Goal: Task Accomplishment & Management: Use online tool/utility

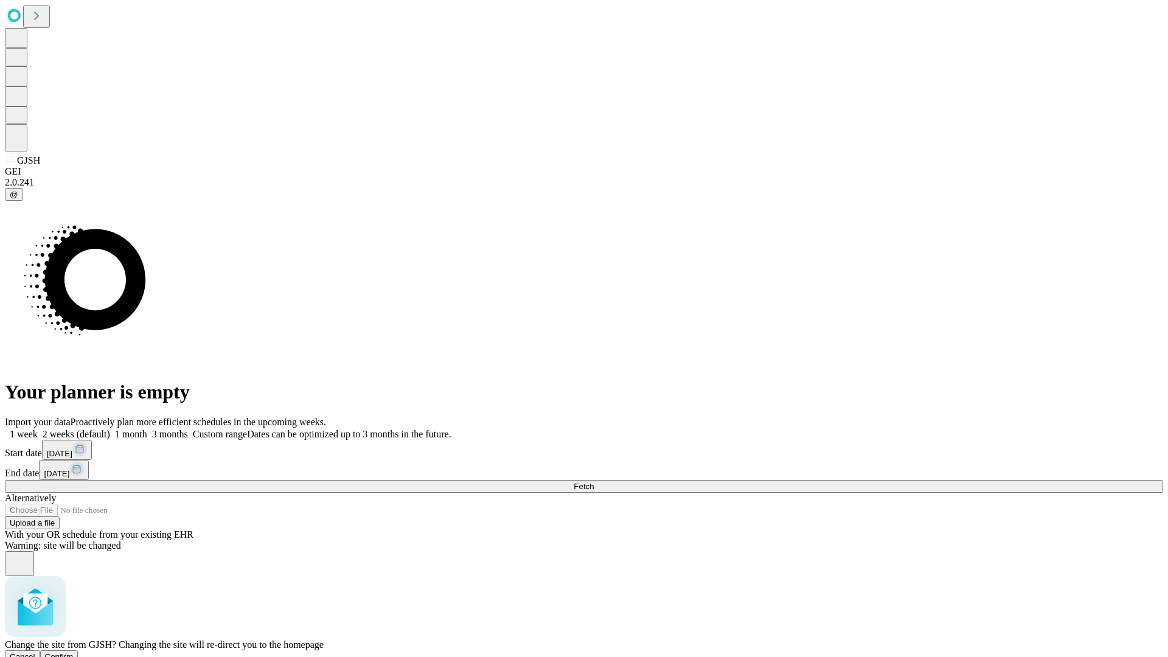
click at [74, 652] on span "Confirm" at bounding box center [59, 656] width 29 height 9
click at [38, 429] on label "1 week" at bounding box center [21, 434] width 33 height 10
click at [594, 482] on span "Fetch" at bounding box center [583, 486] width 20 height 9
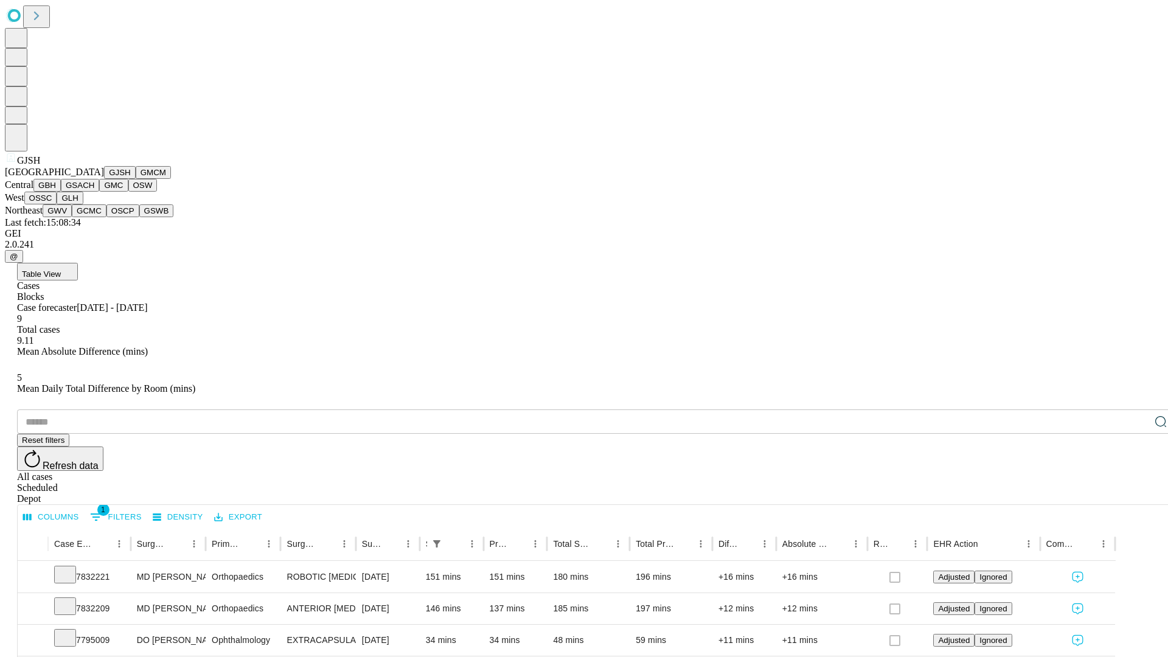
click at [136, 179] on button "GMCM" at bounding box center [153, 172] width 35 height 13
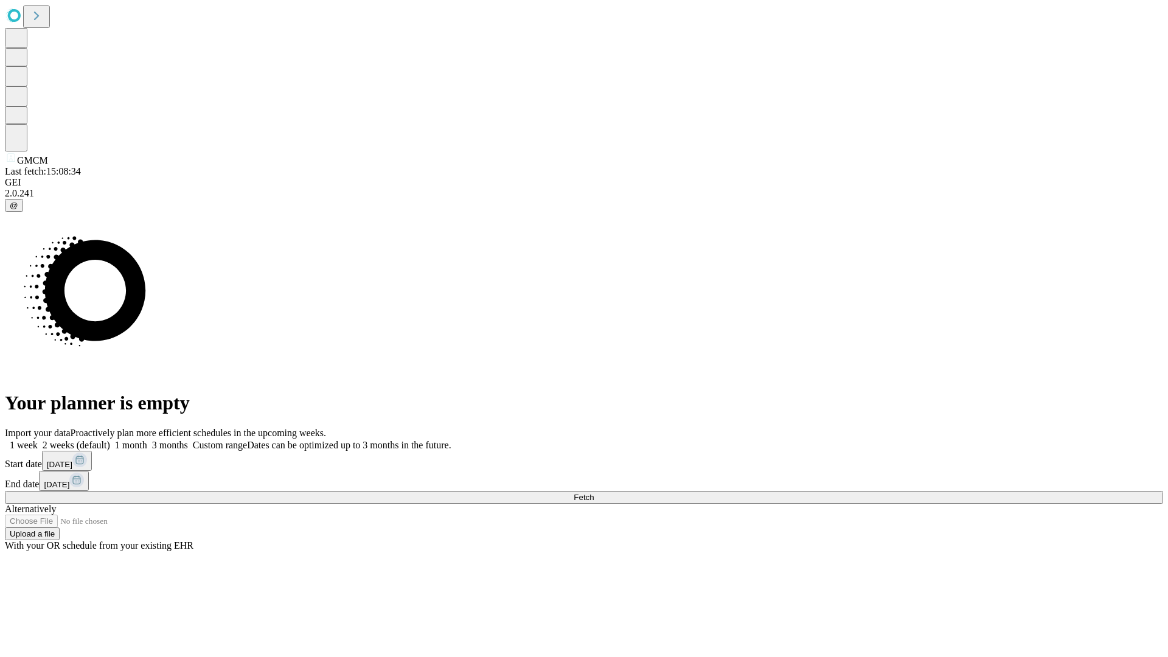
click at [38, 440] on label "1 week" at bounding box center [21, 445] width 33 height 10
click at [594, 493] on span "Fetch" at bounding box center [583, 497] width 20 height 9
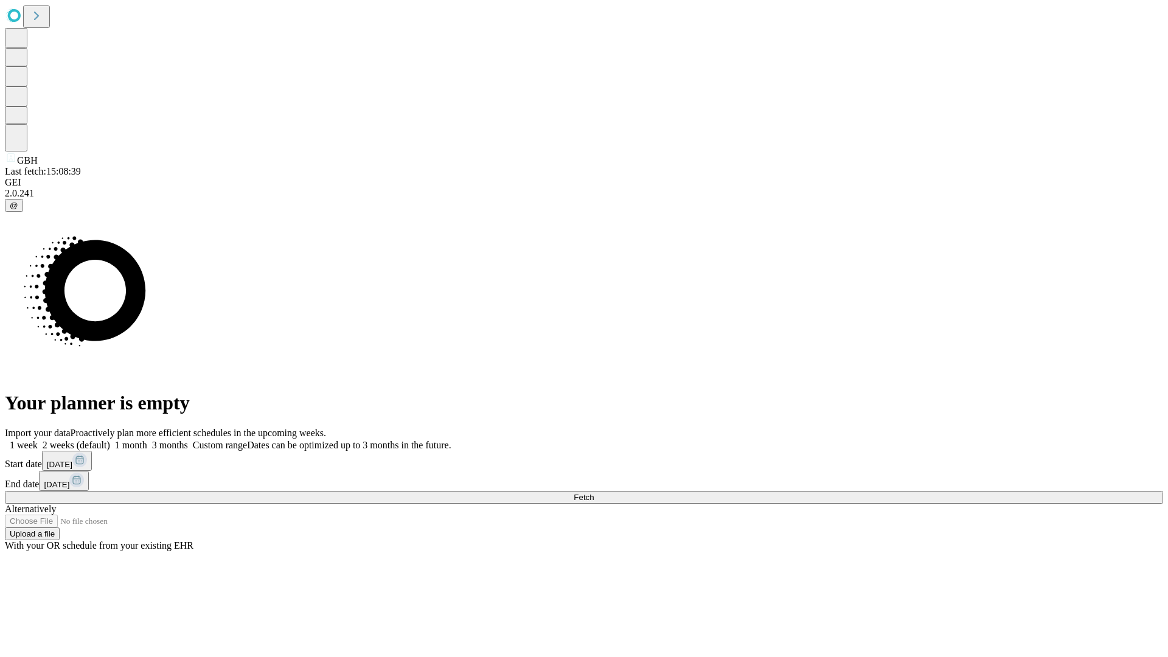
click at [594, 493] on span "Fetch" at bounding box center [583, 497] width 20 height 9
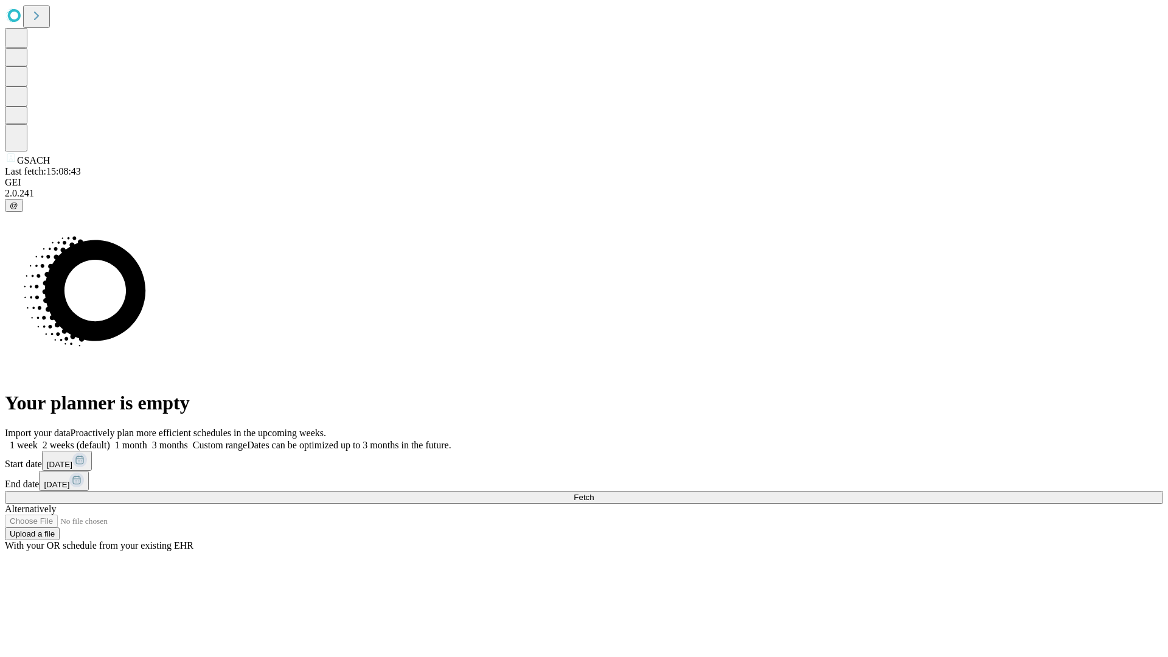
click at [38, 440] on label "1 week" at bounding box center [21, 445] width 33 height 10
click at [594, 493] on span "Fetch" at bounding box center [583, 497] width 20 height 9
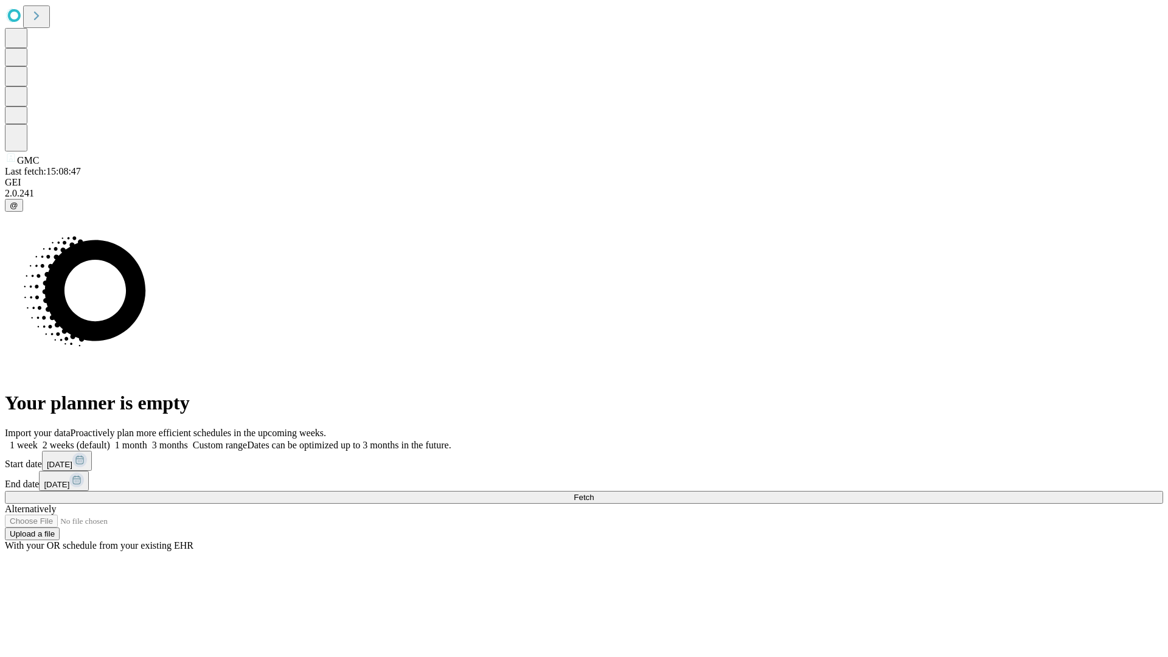
click at [38, 440] on label "1 week" at bounding box center [21, 445] width 33 height 10
click at [594, 493] on span "Fetch" at bounding box center [583, 497] width 20 height 9
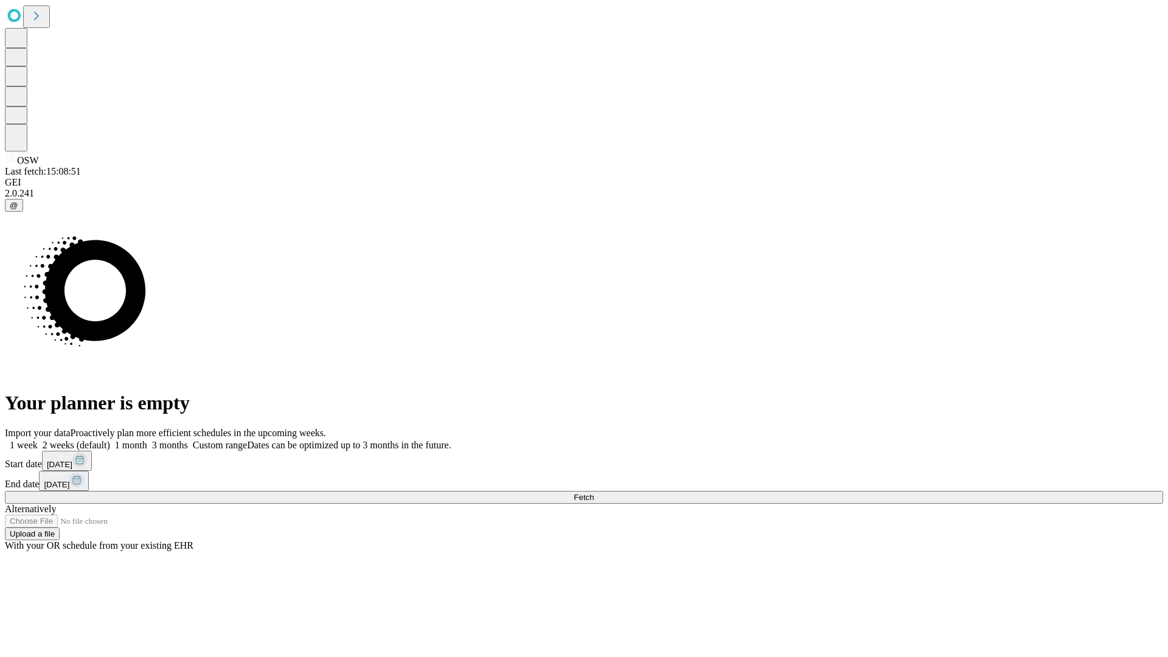
click at [38, 440] on label "1 week" at bounding box center [21, 445] width 33 height 10
click at [594, 493] on span "Fetch" at bounding box center [583, 497] width 20 height 9
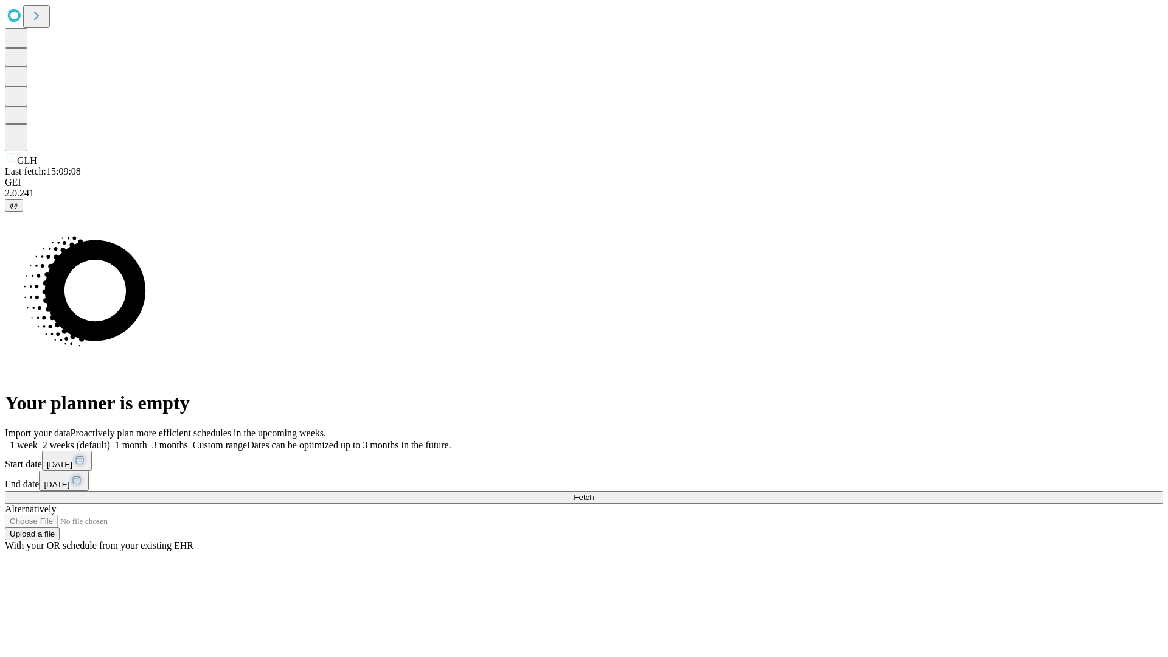
click at [38, 440] on label "1 week" at bounding box center [21, 445] width 33 height 10
click at [594, 493] on span "Fetch" at bounding box center [583, 497] width 20 height 9
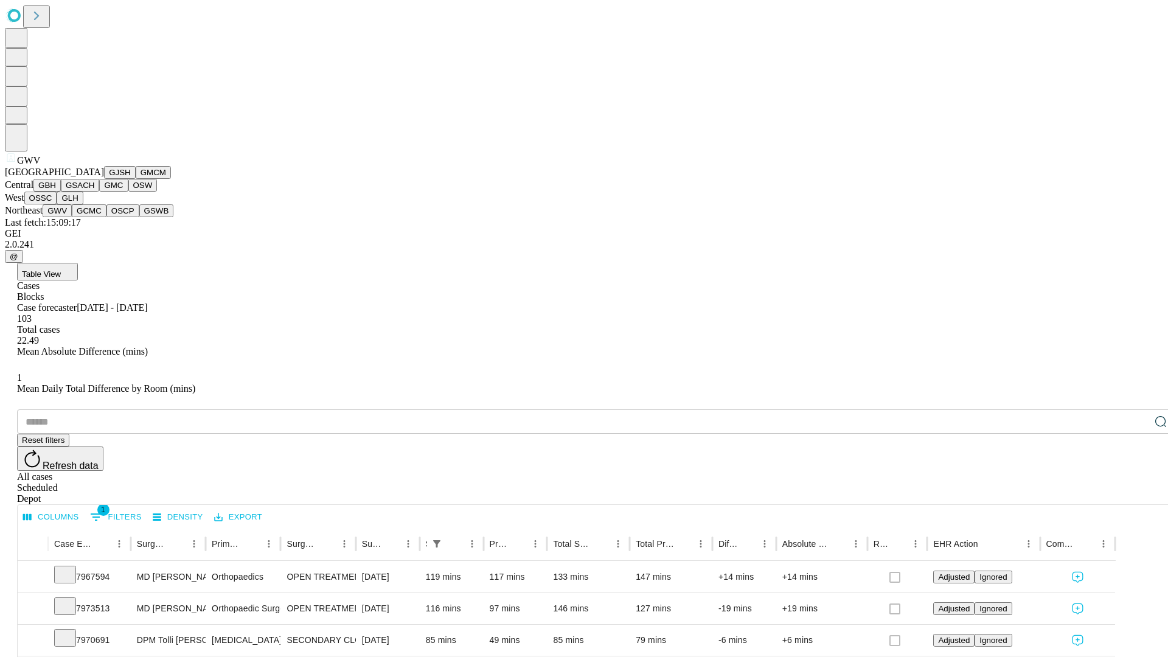
click at [94, 217] on button "GCMC" at bounding box center [89, 210] width 35 height 13
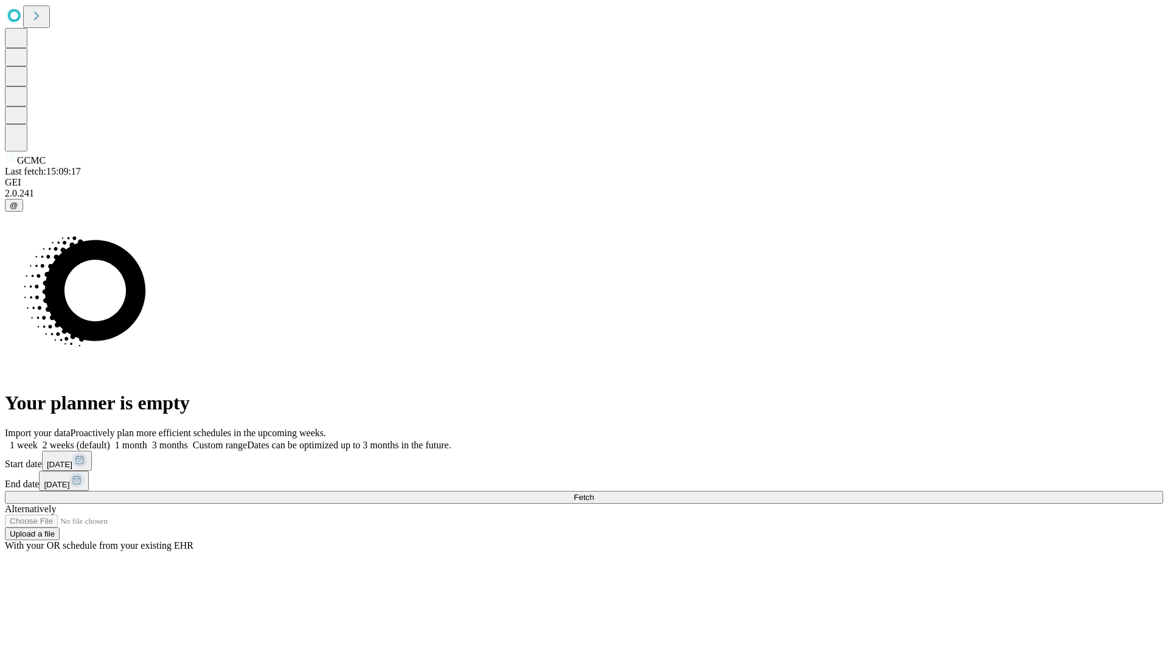
click at [38, 440] on label "1 week" at bounding box center [21, 445] width 33 height 10
click at [594, 493] on span "Fetch" at bounding box center [583, 497] width 20 height 9
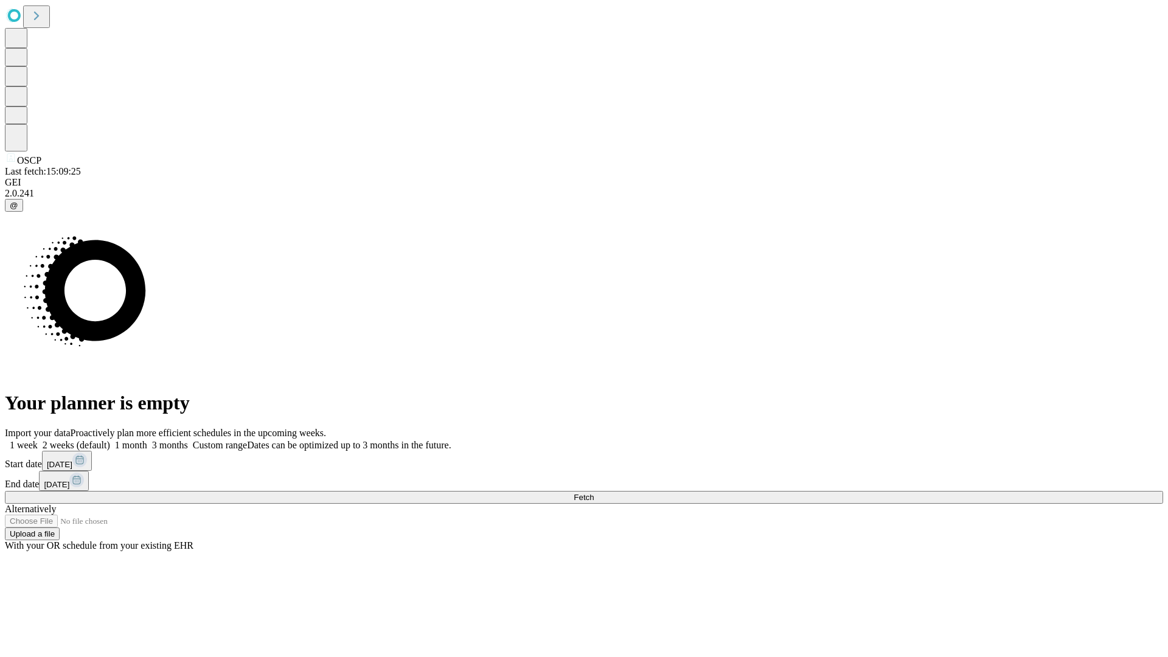
click at [38, 440] on label "1 week" at bounding box center [21, 445] width 33 height 10
click at [594, 493] on span "Fetch" at bounding box center [583, 497] width 20 height 9
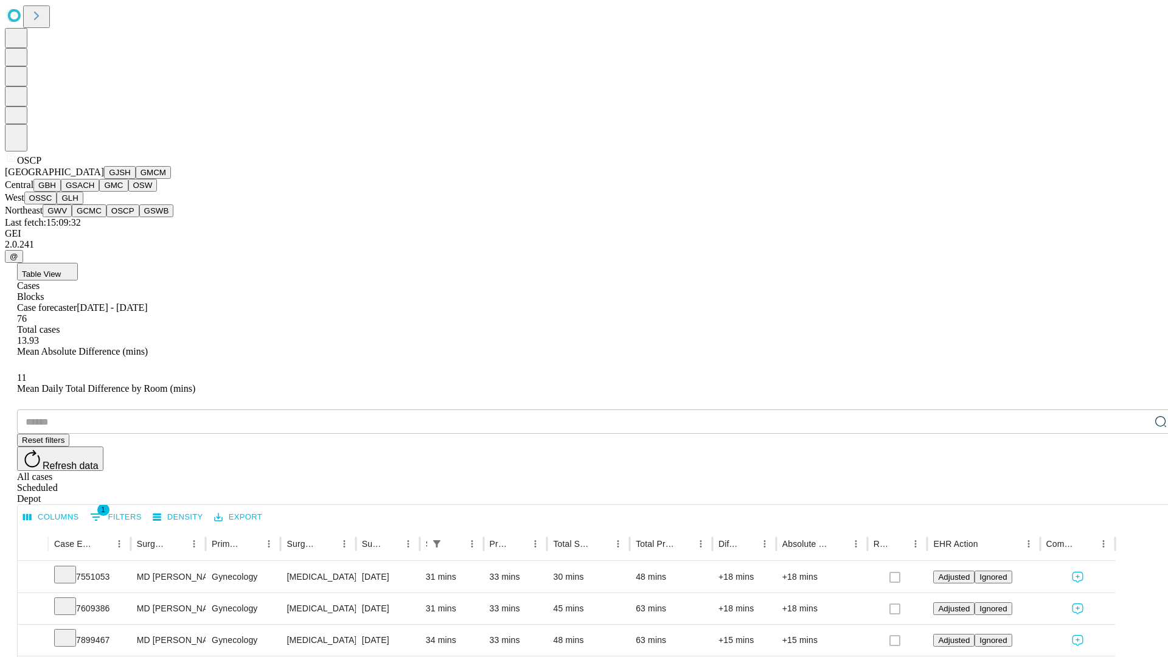
click at [139, 217] on button "GSWB" at bounding box center [156, 210] width 35 height 13
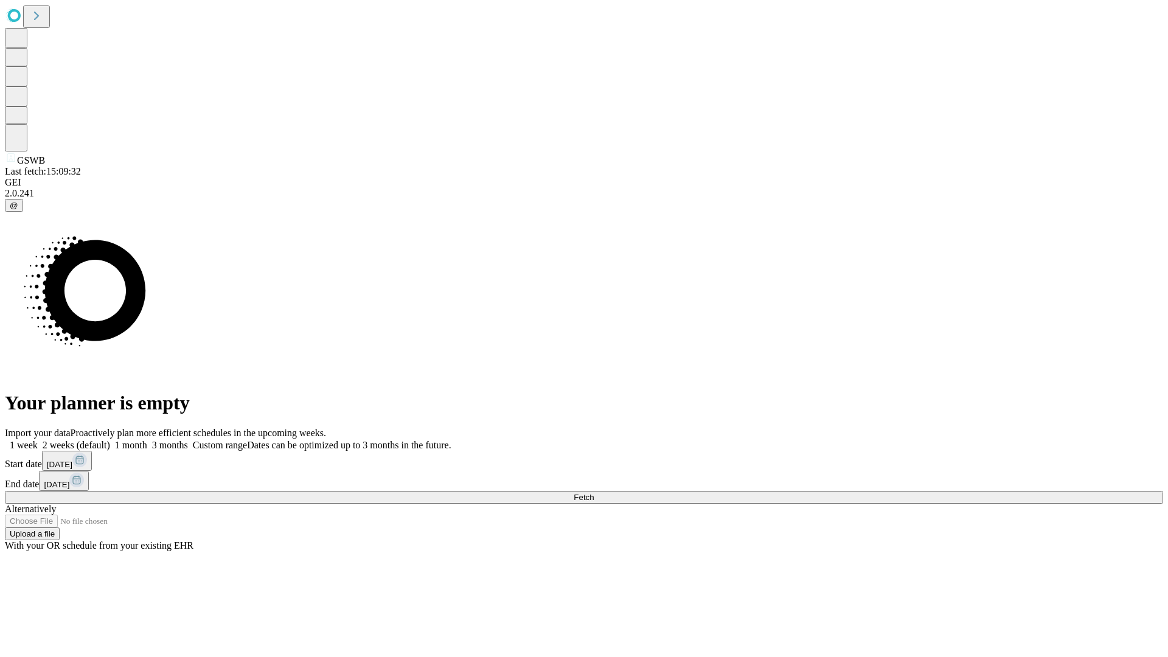
click at [594, 493] on span "Fetch" at bounding box center [583, 497] width 20 height 9
